Goal: Information Seeking & Learning: Learn about a topic

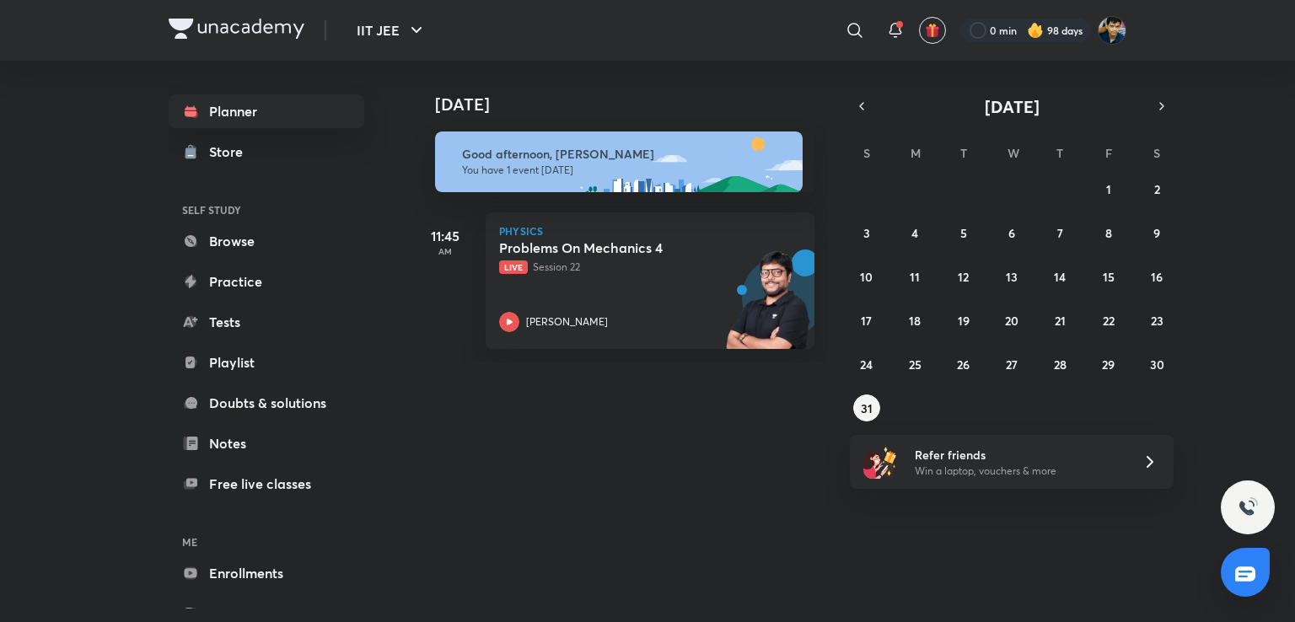
click at [812, 436] on div "[DATE] [DATE] Good afternoon, [PERSON_NAME] You have 1 event [DATE] 11:45 AM Ph…" at bounding box center [769, 335] width 715 height 548
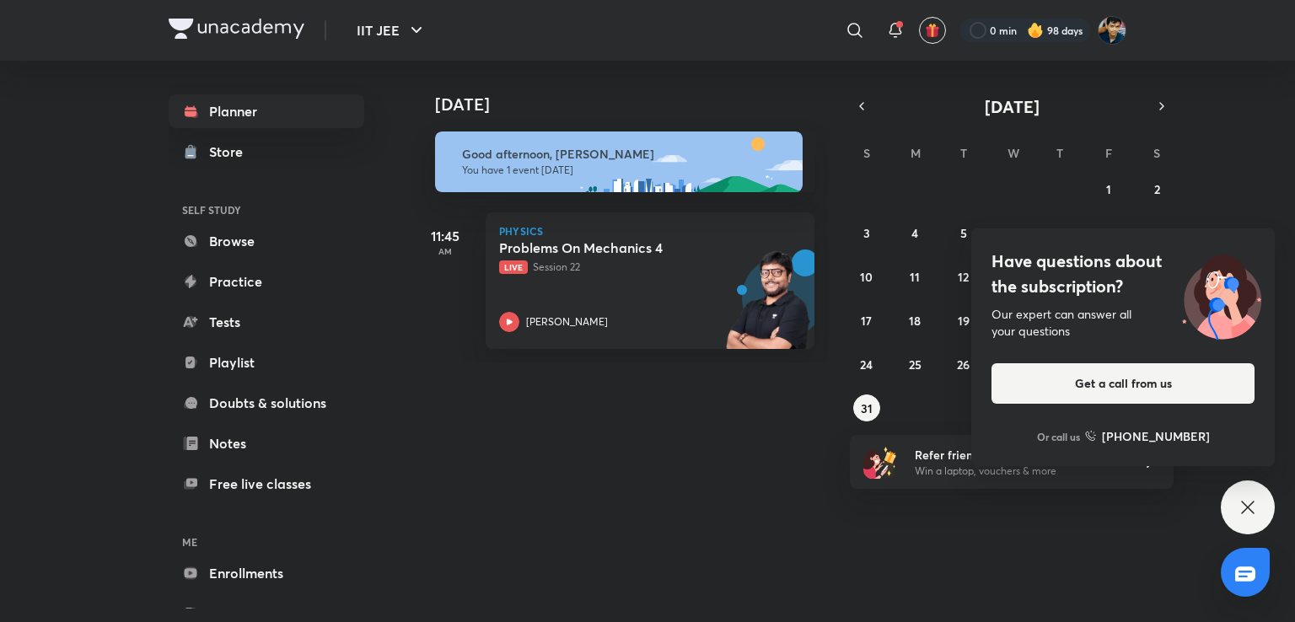
click at [859, 51] on div "IIT JEE ​ 0 min 98 days" at bounding box center [648, 30] width 958 height 61
click at [862, 31] on icon at bounding box center [855, 30] width 20 height 20
type input "D"
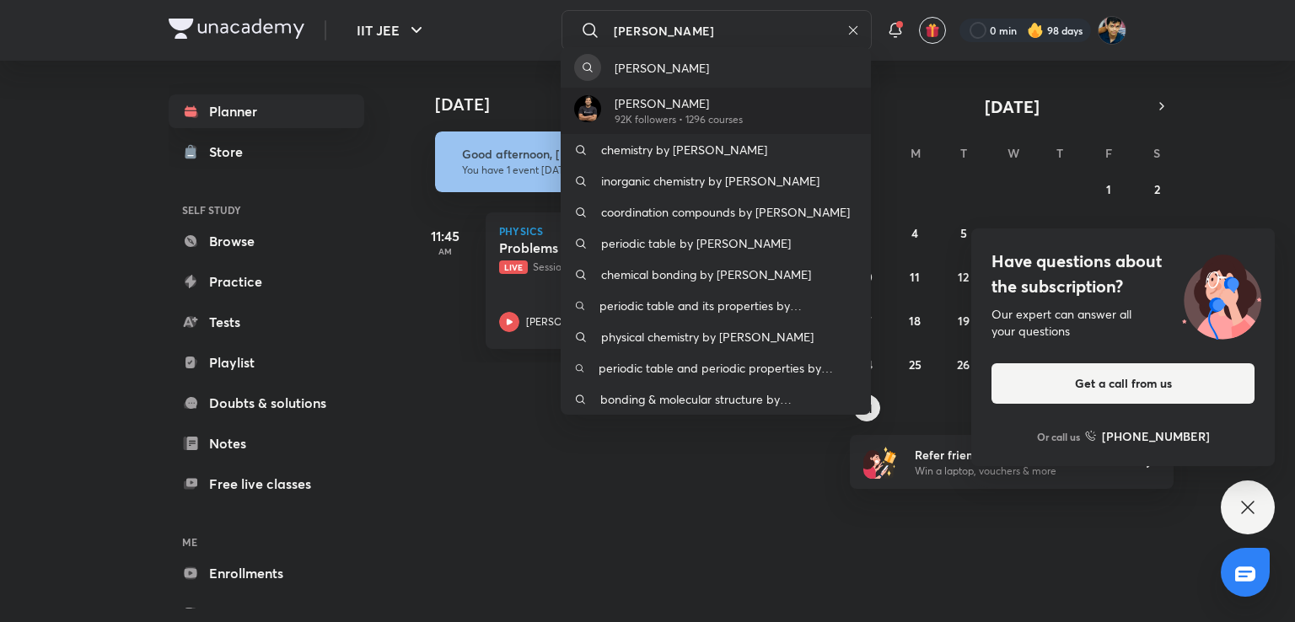
type input "[PERSON_NAME]"
click at [614, 99] on div "[PERSON_NAME] 92K followers • 1296 courses" at bounding box center [672, 110] width 142 height 33
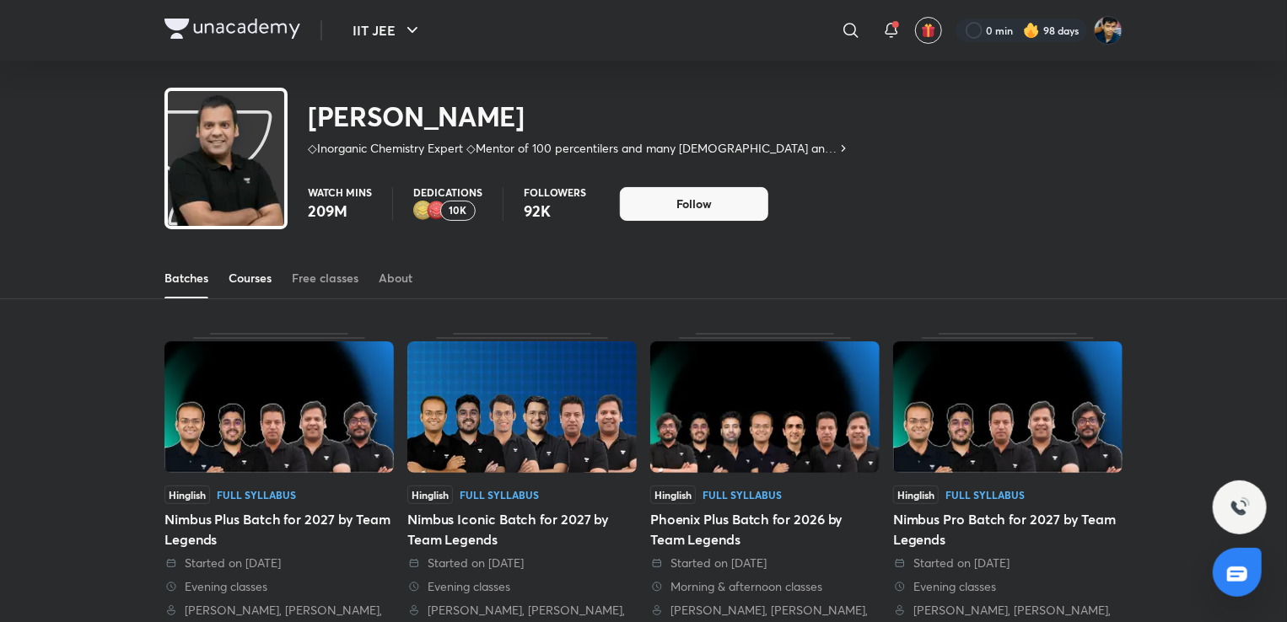
click at [256, 278] on div "Courses" at bounding box center [250, 278] width 43 height 17
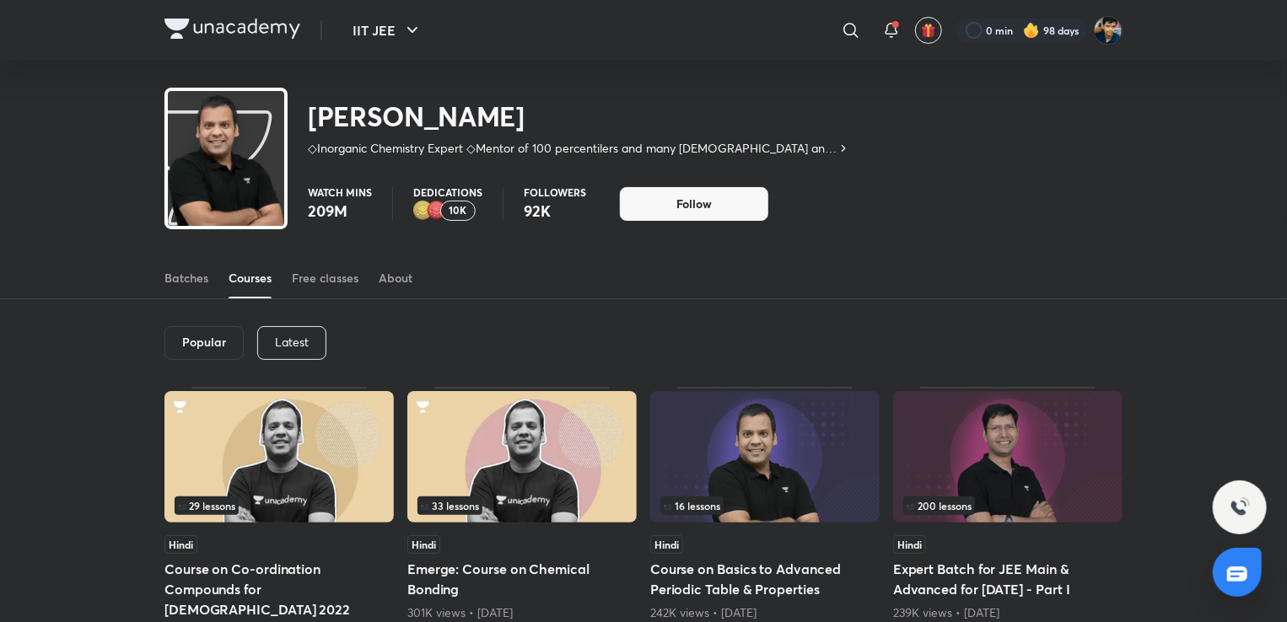
click at [286, 348] on p "Latest" at bounding box center [292, 342] width 34 height 13
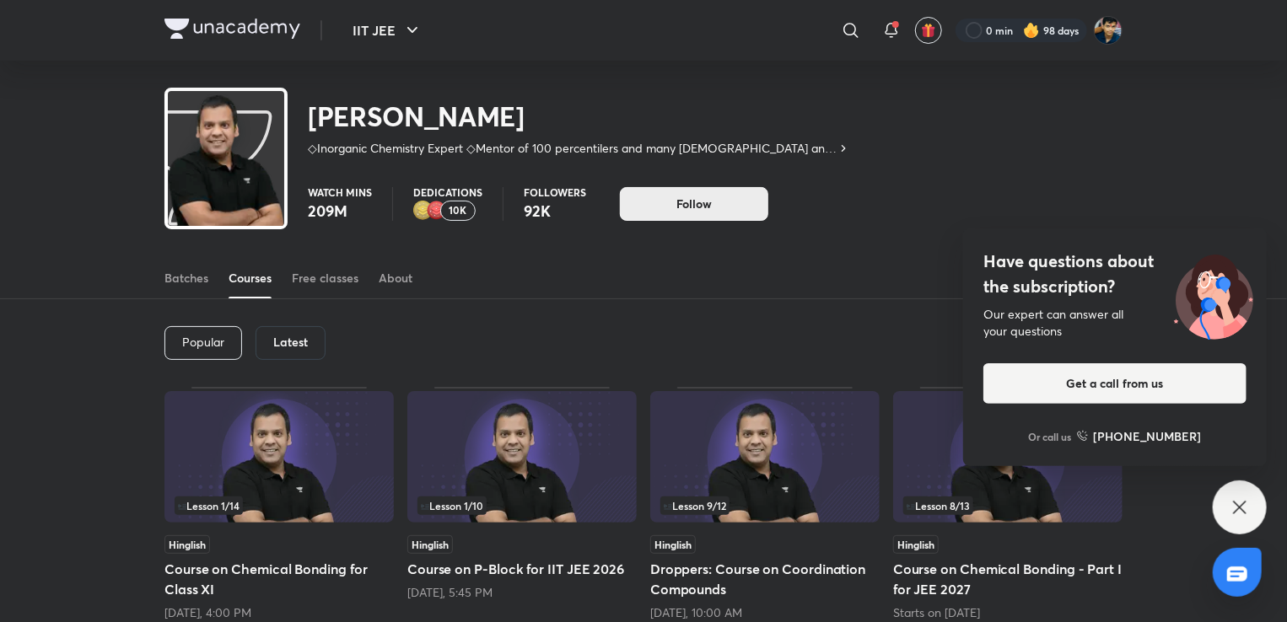
click at [654, 218] on button "Follow" at bounding box center [694, 204] width 148 height 34
click at [296, 329] on div "Latest" at bounding box center [291, 343] width 70 height 34
click at [783, 534] on div "Lesson 9 / 12 Hinglish Droppers: Course on Coordination Compounds [DATE], 10:00…" at bounding box center [764, 504] width 229 height 234
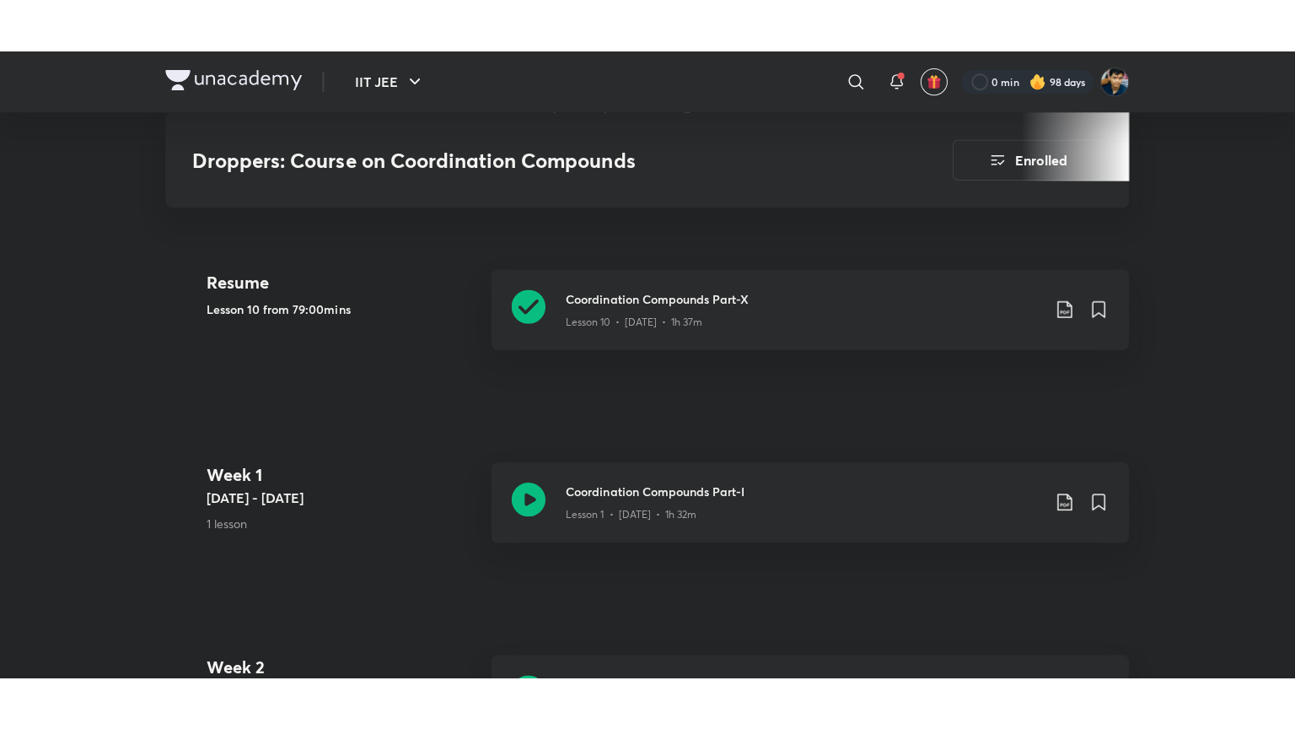
scroll to position [636, 0]
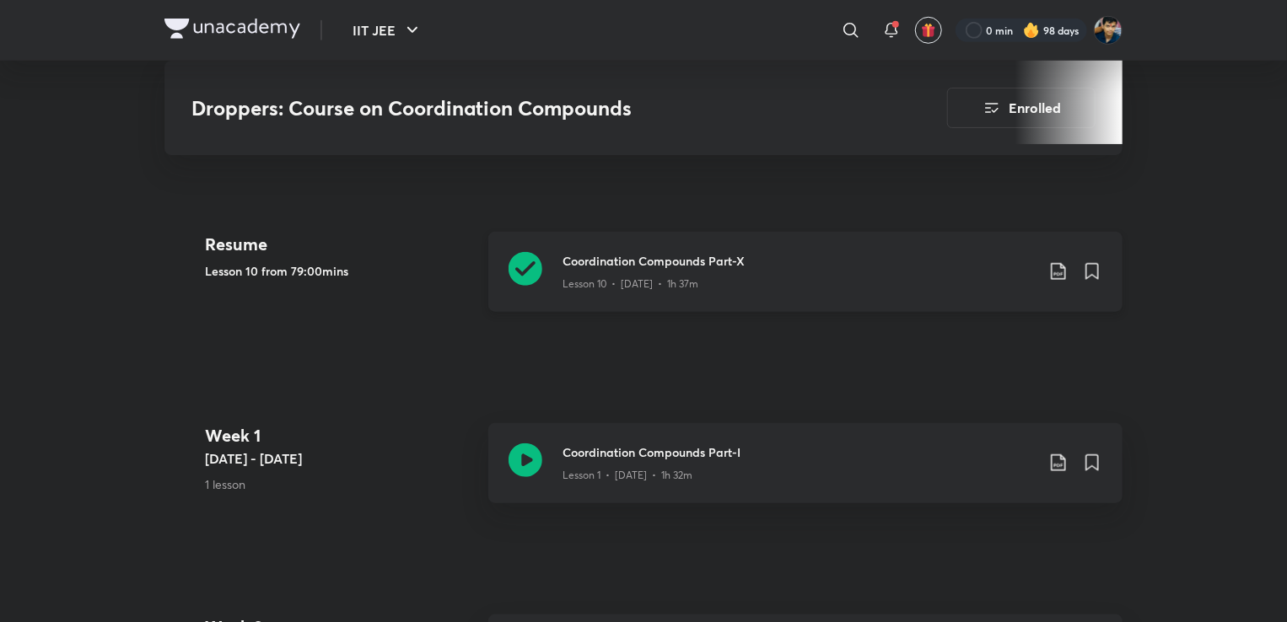
click at [597, 271] on div "Lesson 10 • [DATE] • 1h 37m" at bounding box center [799, 281] width 472 height 22
